Goal: Task Accomplishment & Management: Manage account settings

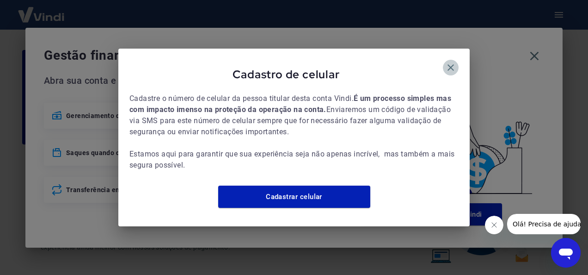
click at [445, 65] on icon "button" at bounding box center [450, 67] width 11 height 11
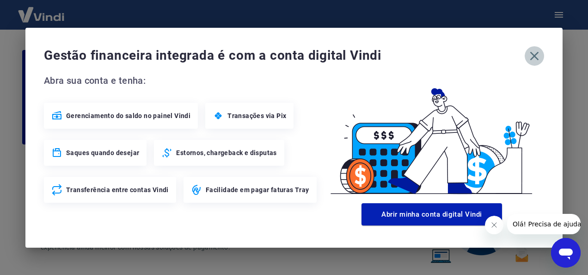
click at [536, 55] on icon "button" at bounding box center [534, 56] width 15 height 15
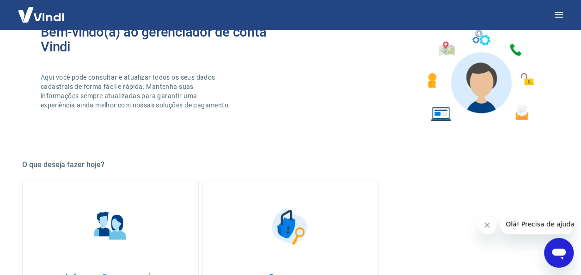
scroll to position [142, 0]
click at [97, 234] on img at bounding box center [110, 226] width 46 height 46
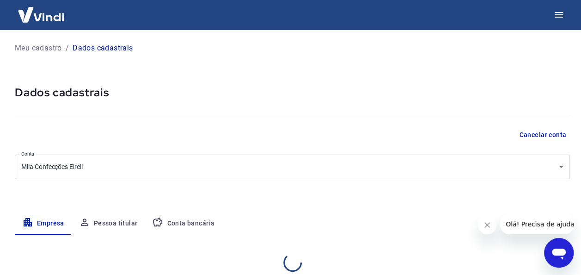
select select "SP"
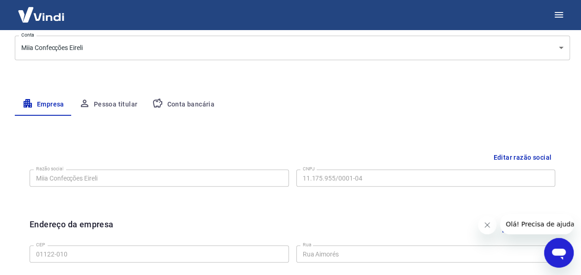
scroll to position [120, 0]
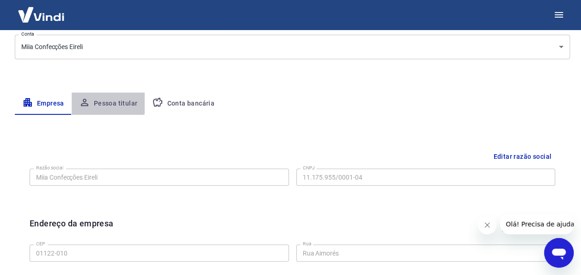
click at [105, 98] on button "Pessoa titular" at bounding box center [109, 103] width 74 height 22
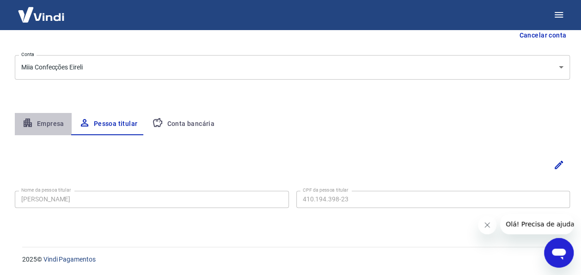
click at [43, 117] on button "Empresa" at bounding box center [43, 124] width 57 height 22
select select "SP"
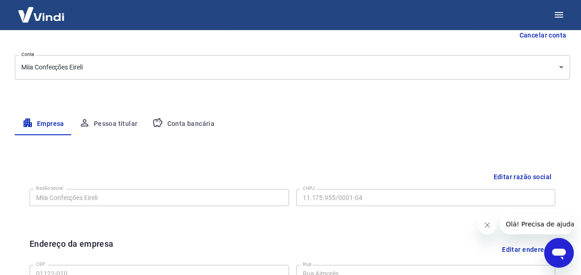
drag, startPoint x: 183, startPoint y: 112, endPoint x: 185, endPoint y: 117, distance: 6.0
click at [185, 117] on div "Meu cadastro / Dados cadastrais Dados cadastrais Cancelar conta Conta Miia Conf…" at bounding box center [293, 228] width 578 height 597
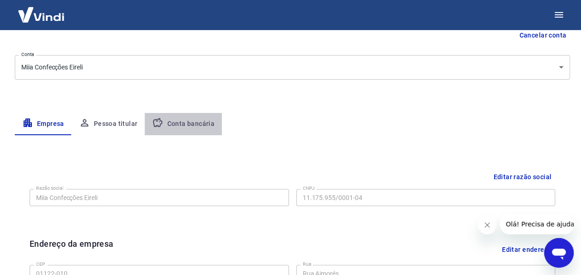
click at [185, 117] on button "Conta bancária" at bounding box center [183, 124] width 77 height 22
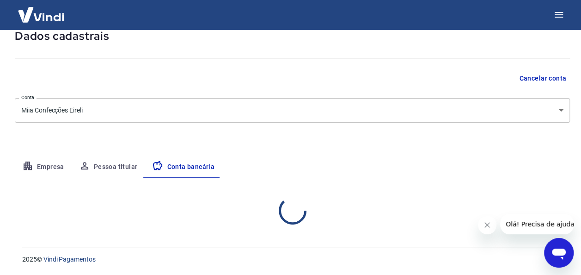
select select "1"
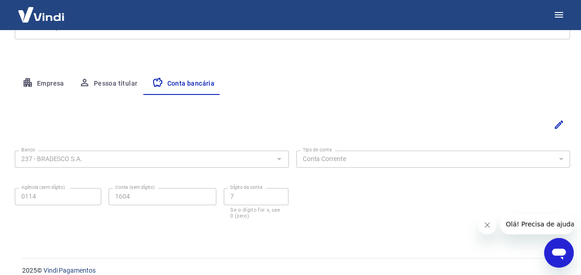
scroll to position [151, 0]
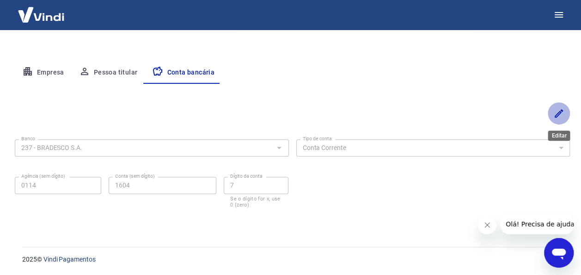
click at [559, 112] on icon "Editar" at bounding box center [559, 113] width 8 height 8
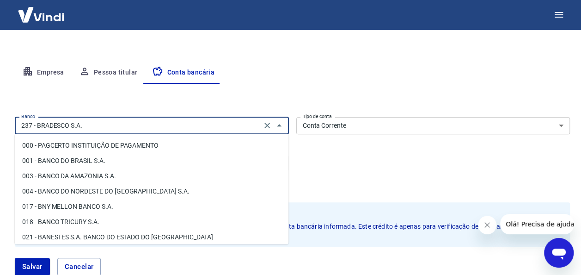
click at [195, 126] on input "237 - BRADESCO S.A." at bounding box center [138, 126] width 241 height 12
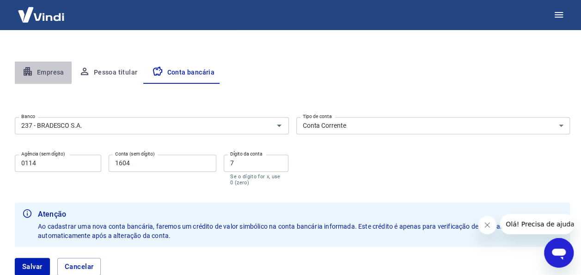
click at [48, 66] on button "Empresa" at bounding box center [43, 73] width 57 height 22
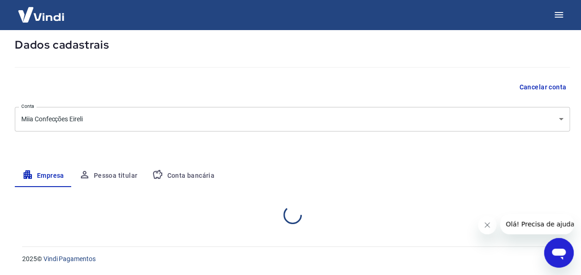
select select "SP"
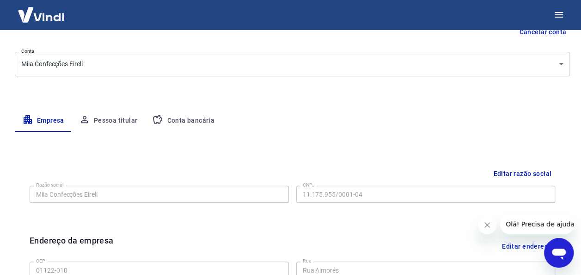
scroll to position [98, 0]
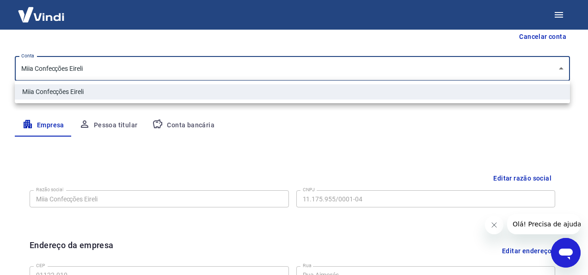
click at [343, 56] on body "Meu cadastro / Dados cadastrais Dados cadastrais Cancelar conta Conta Miia Conf…" at bounding box center [294, 39] width 588 height 275
click at [343, 56] on div at bounding box center [294, 137] width 588 height 275
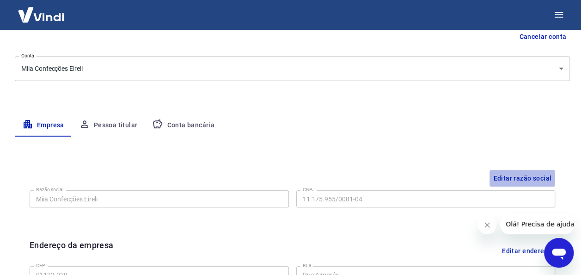
click at [507, 178] on button "Editar razão social" at bounding box center [523, 178] width 66 height 17
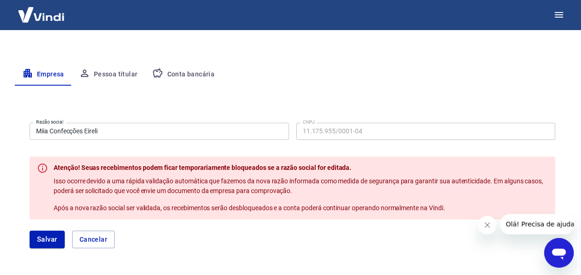
scroll to position [150, 0]
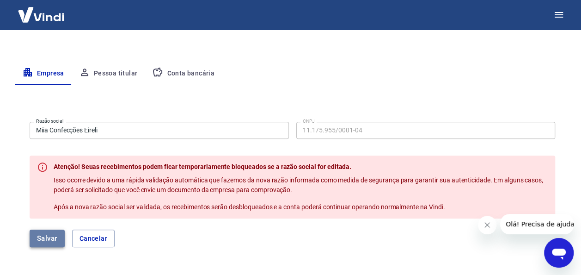
click at [55, 234] on button "Salvar" at bounding box center [47, 238] width 35 height 18
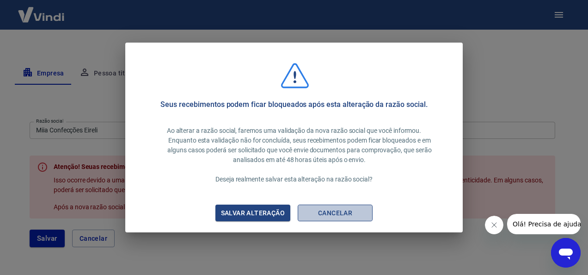
click at [334, 207] on button "Cancelar" at bounding box center [335, 212] width 75 height 17
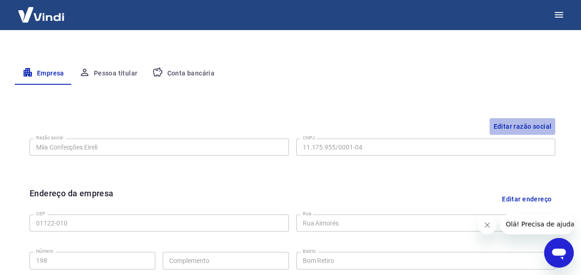
click at [509, 123] on button "Editar razão social" at bounding box center [523, 126] width 66 height 17
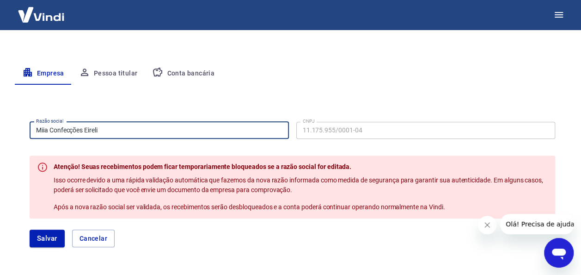
drag, startPoint x: 163, startPoint y: 137, endPoint x: 0, endPoint y: 130, distance: 163.4
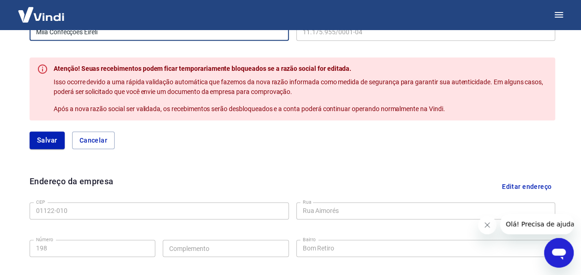
scroll to position [247, 0]
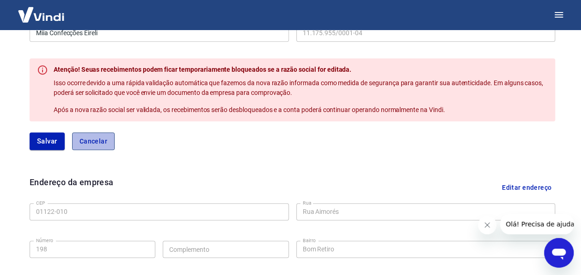
click at [95, 142] on button "Cancelar" at bounding box center [93, 141] width 43 height 18
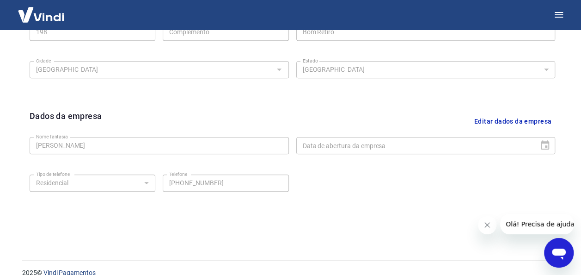
scroll to position [392, 0]
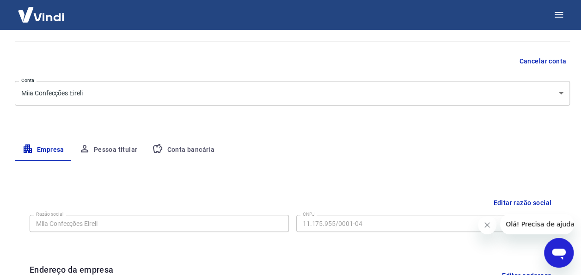
click at [173, 151] on button "Conta bancária" at bounding box center [183, 150] width 77 height 22
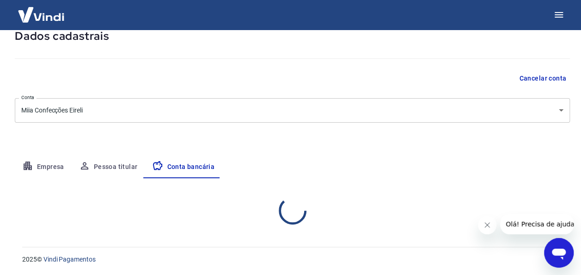
select select "1"
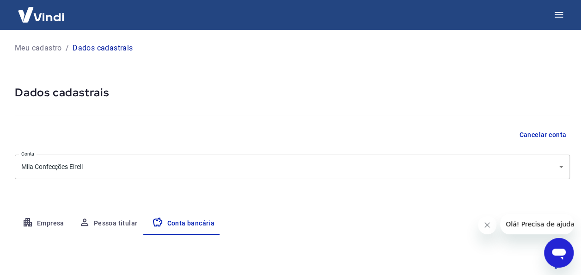
scroll to position [151, 0]
